Goal: Find specific page/section: Find specific page/section

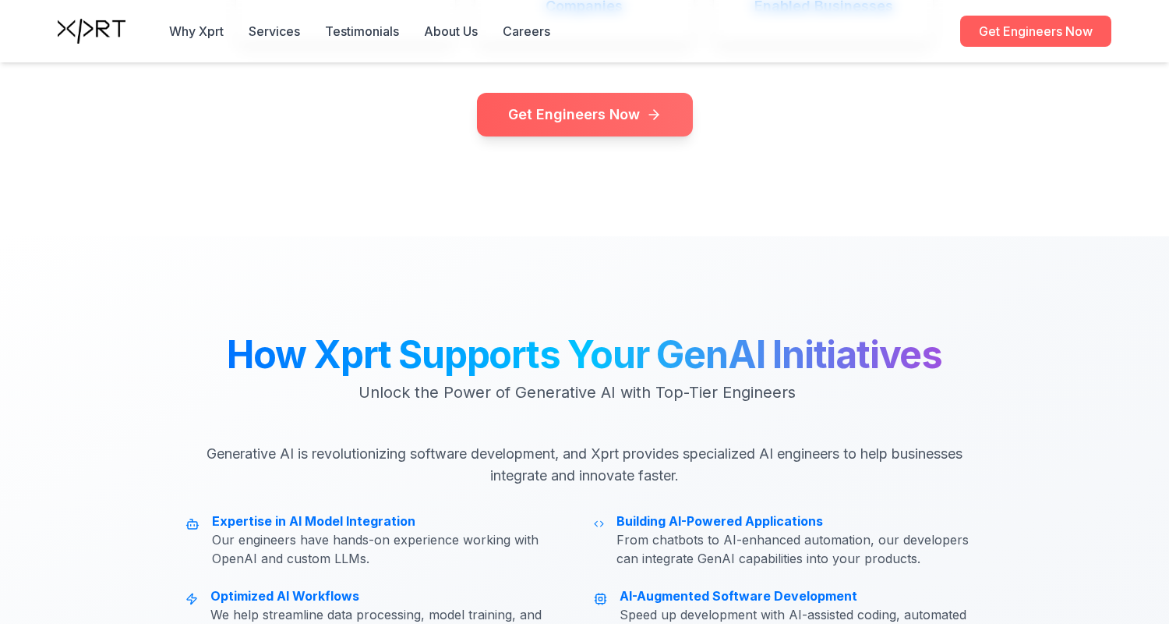
scroll to position [3172, 0]
